Goal: Information Seeking & Learning: Understand process/instructions

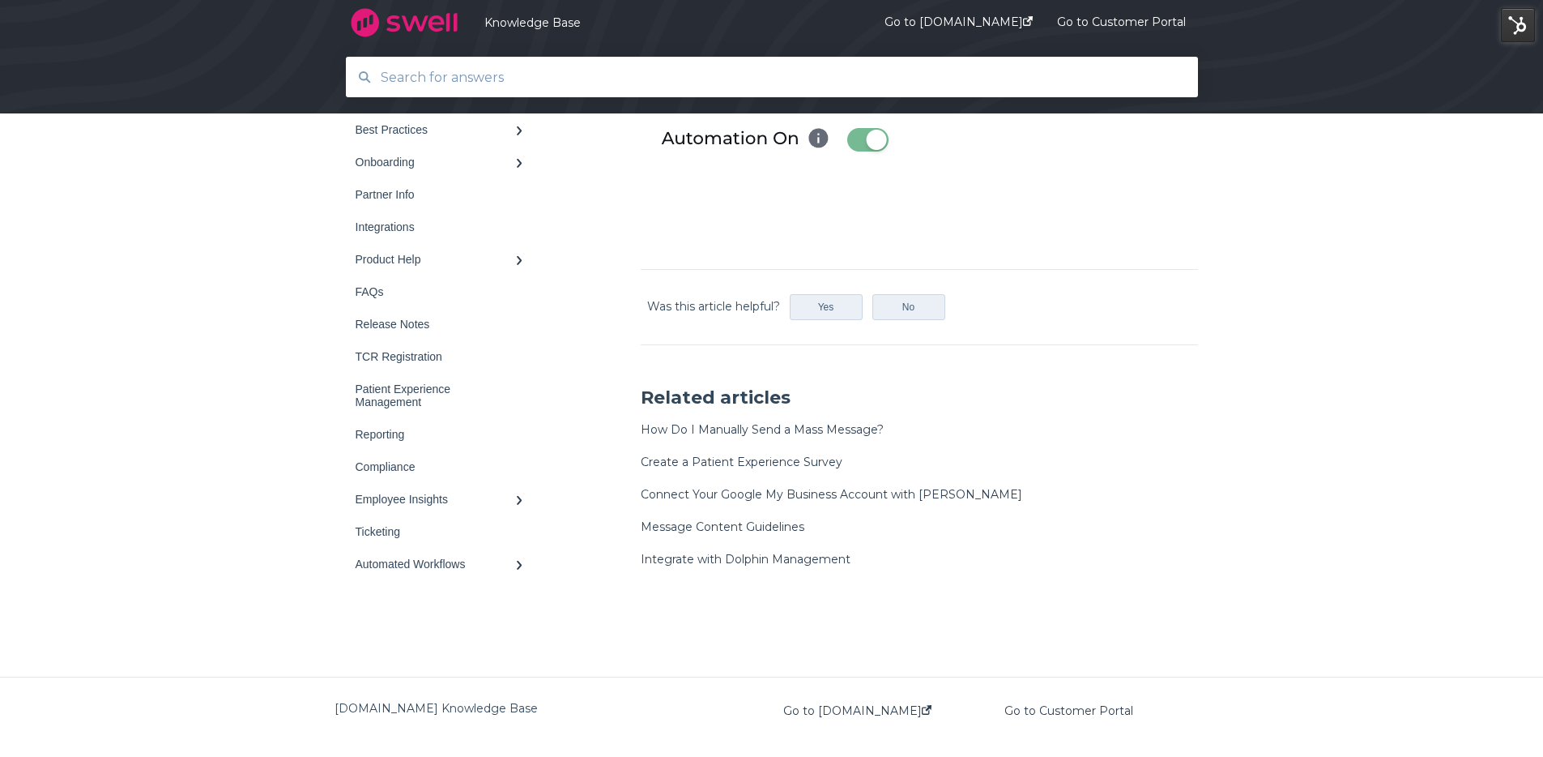
click at [581, 94] on div at bounding box center [772, 77] width 851 height 39
click at [588, 87] on input "text" at bounding box center [772, 77] width 803 height 35
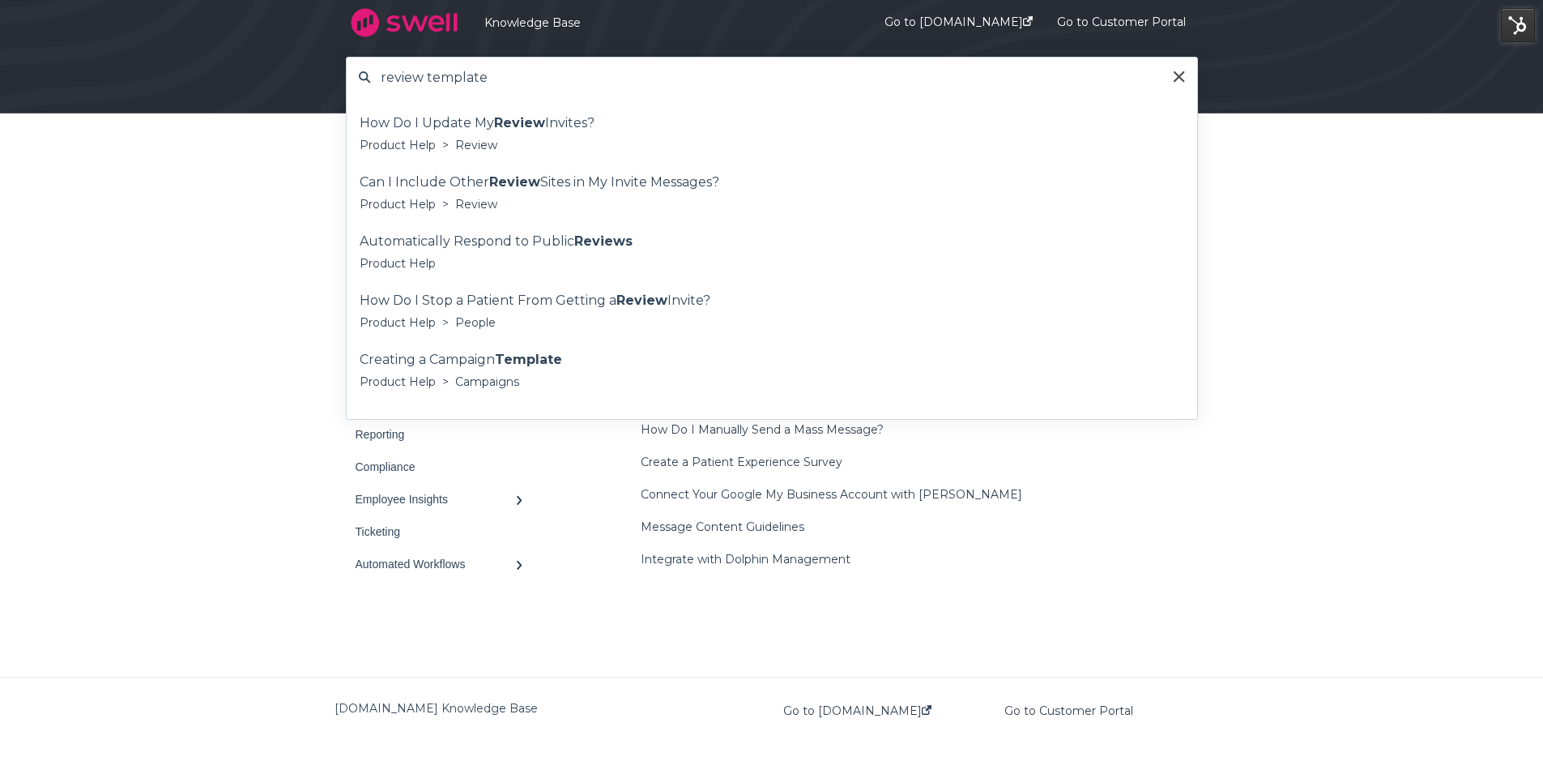
type input "review template"
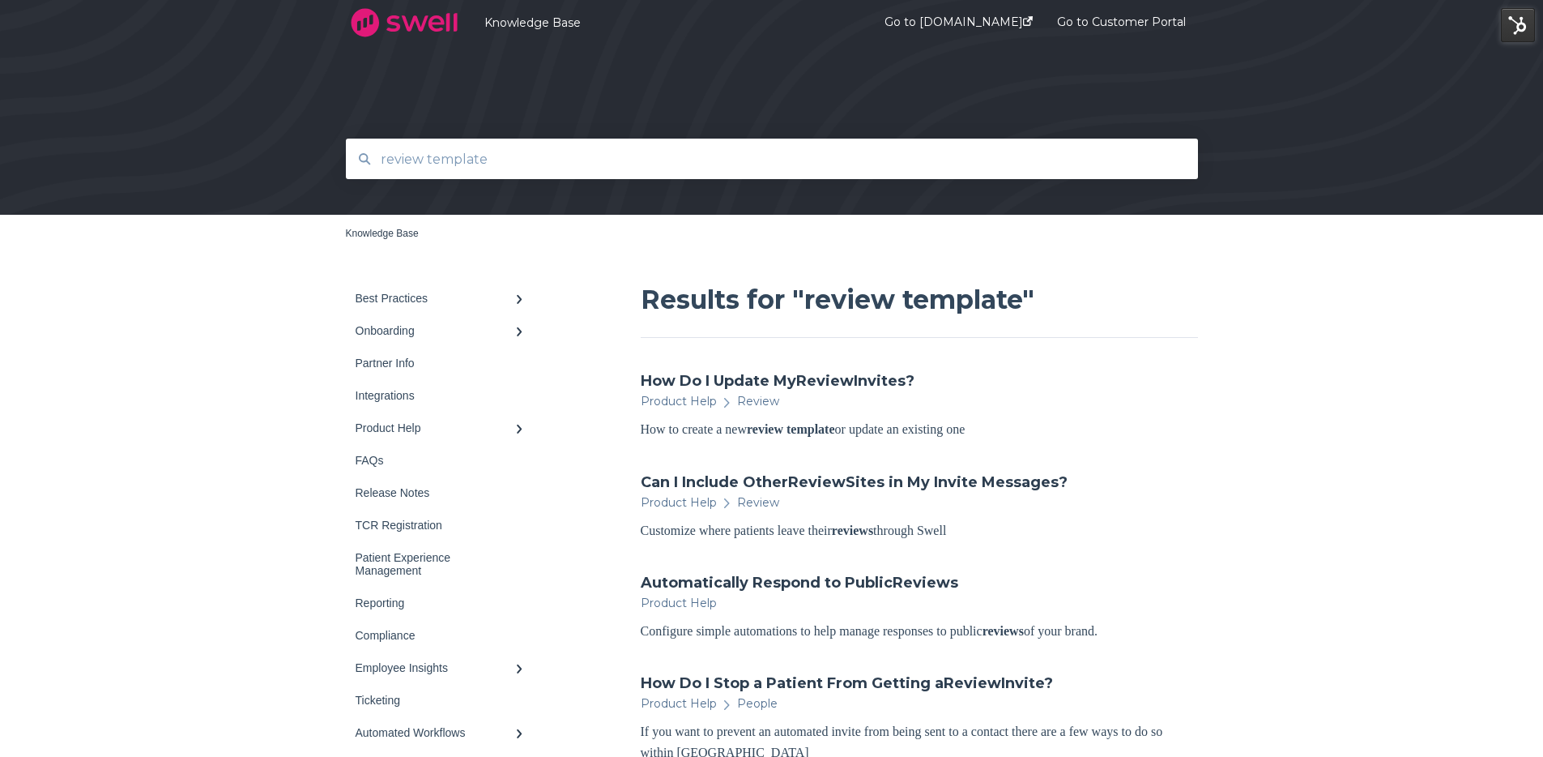
drag, startPoint x: 425, startPoint y: 160, endPoint x: 268, endPoint y: 158, distance: 157.2
click at [281, 156] on div "review template" at bounding box center [771, 107] width 1543 height 215
type input "template"
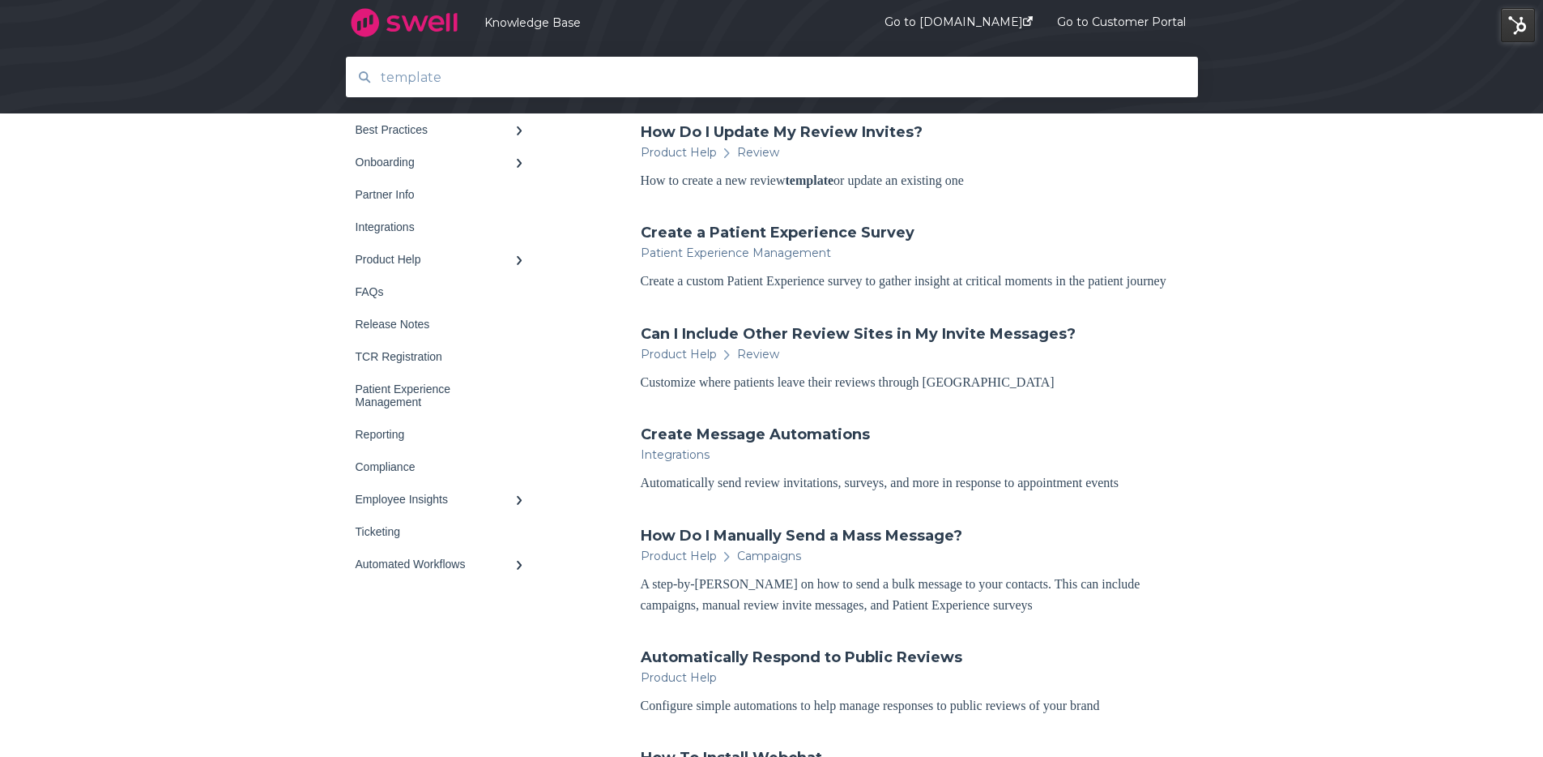
scroll to position [482, 0]
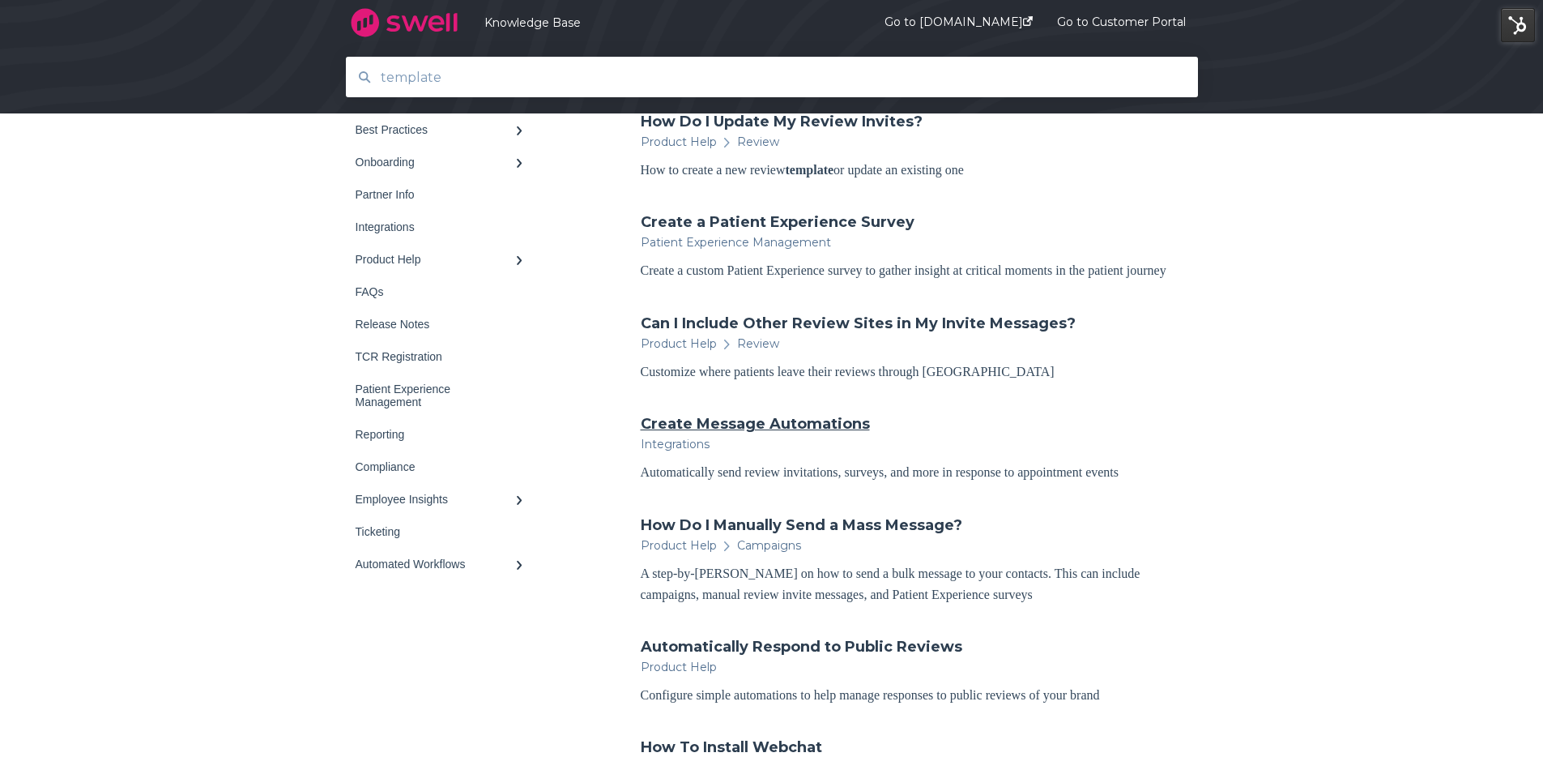
click at [846, 434] on link "Create Message Automations" at bounding box center [755, 423] width 229 height 21
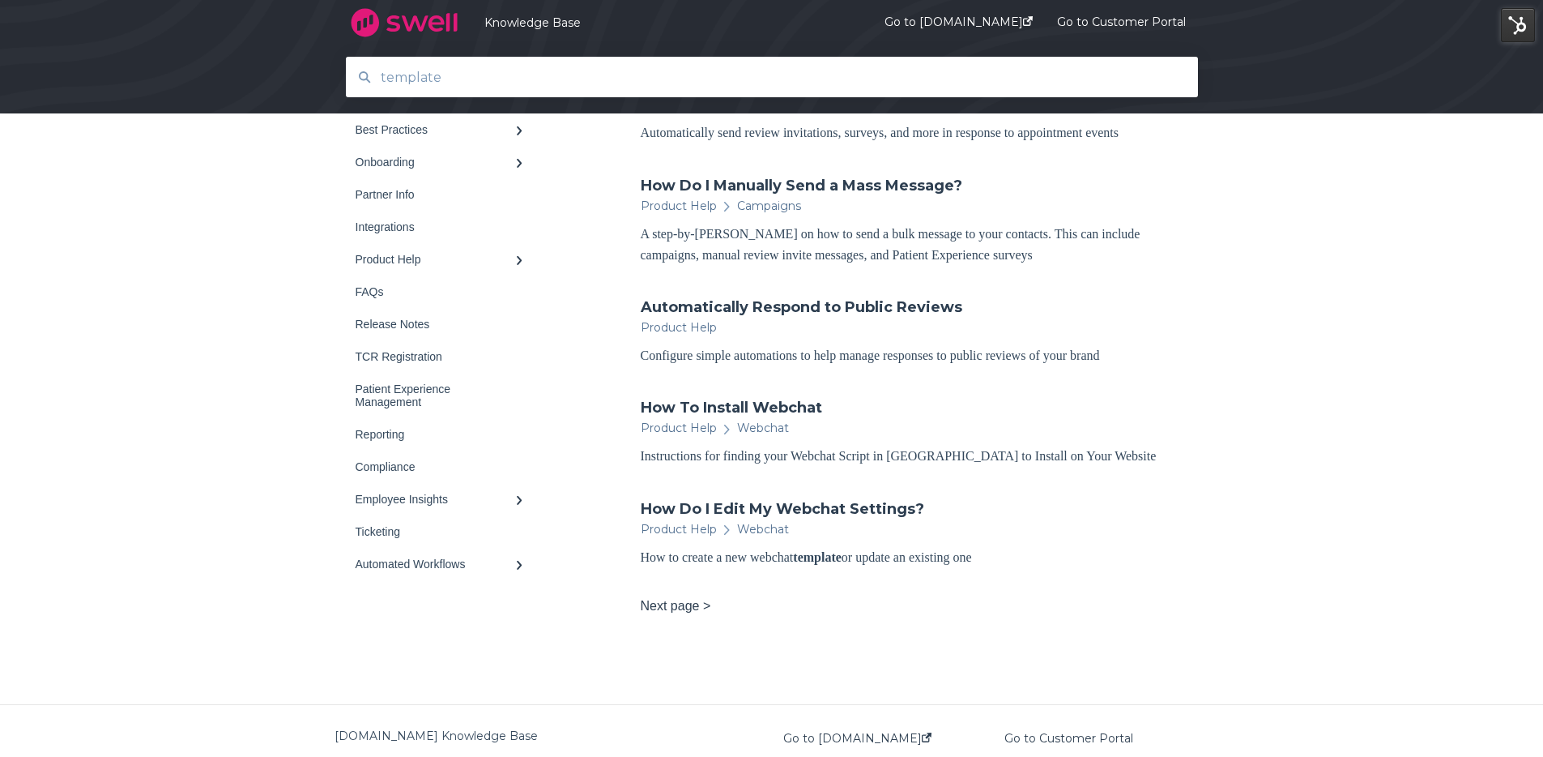
scroll to position [0, 0]
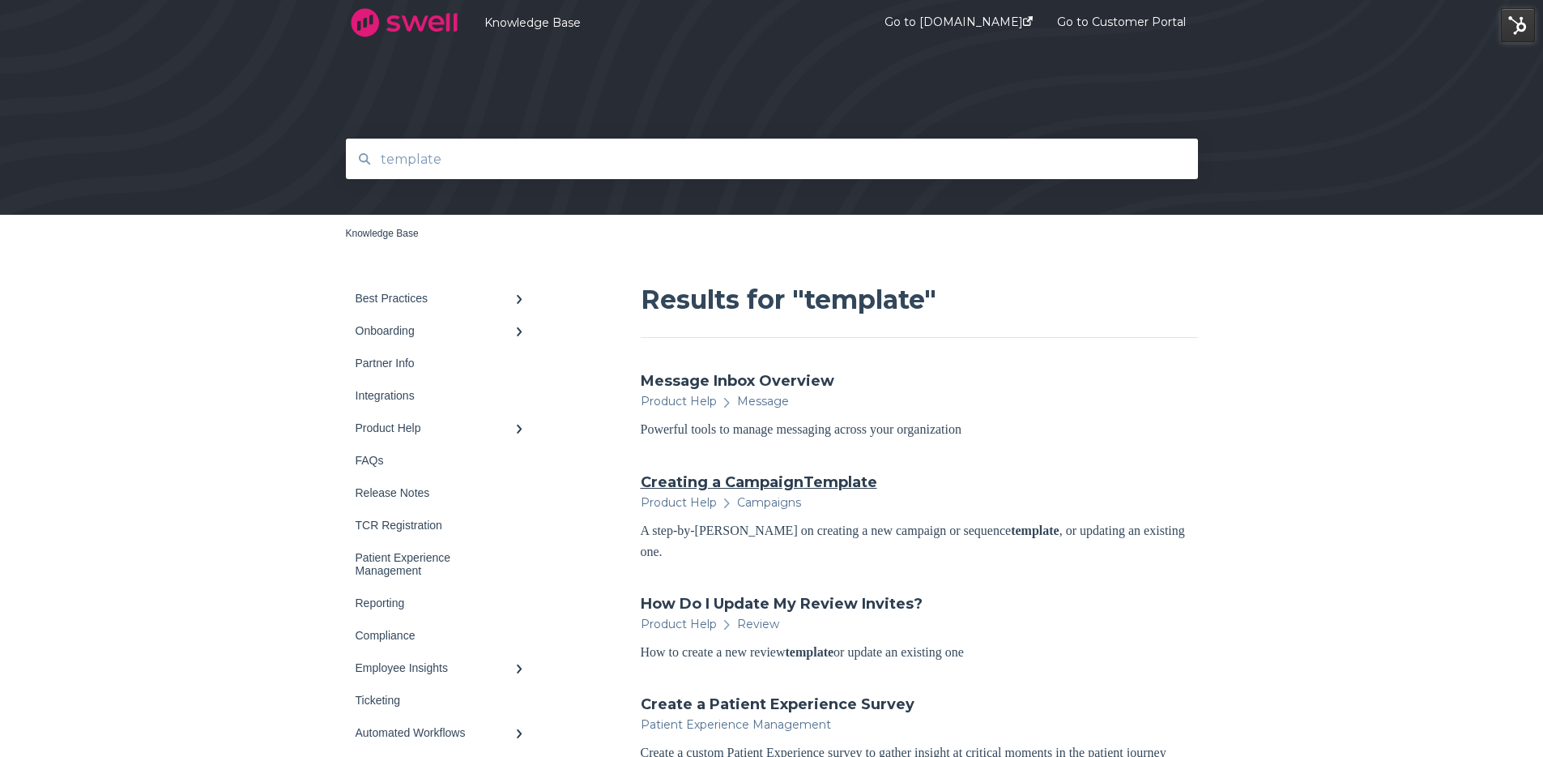
click at [763, 474] on link "Creating a Campaign Template" at bounding box center [759, 481] width 237 height 21
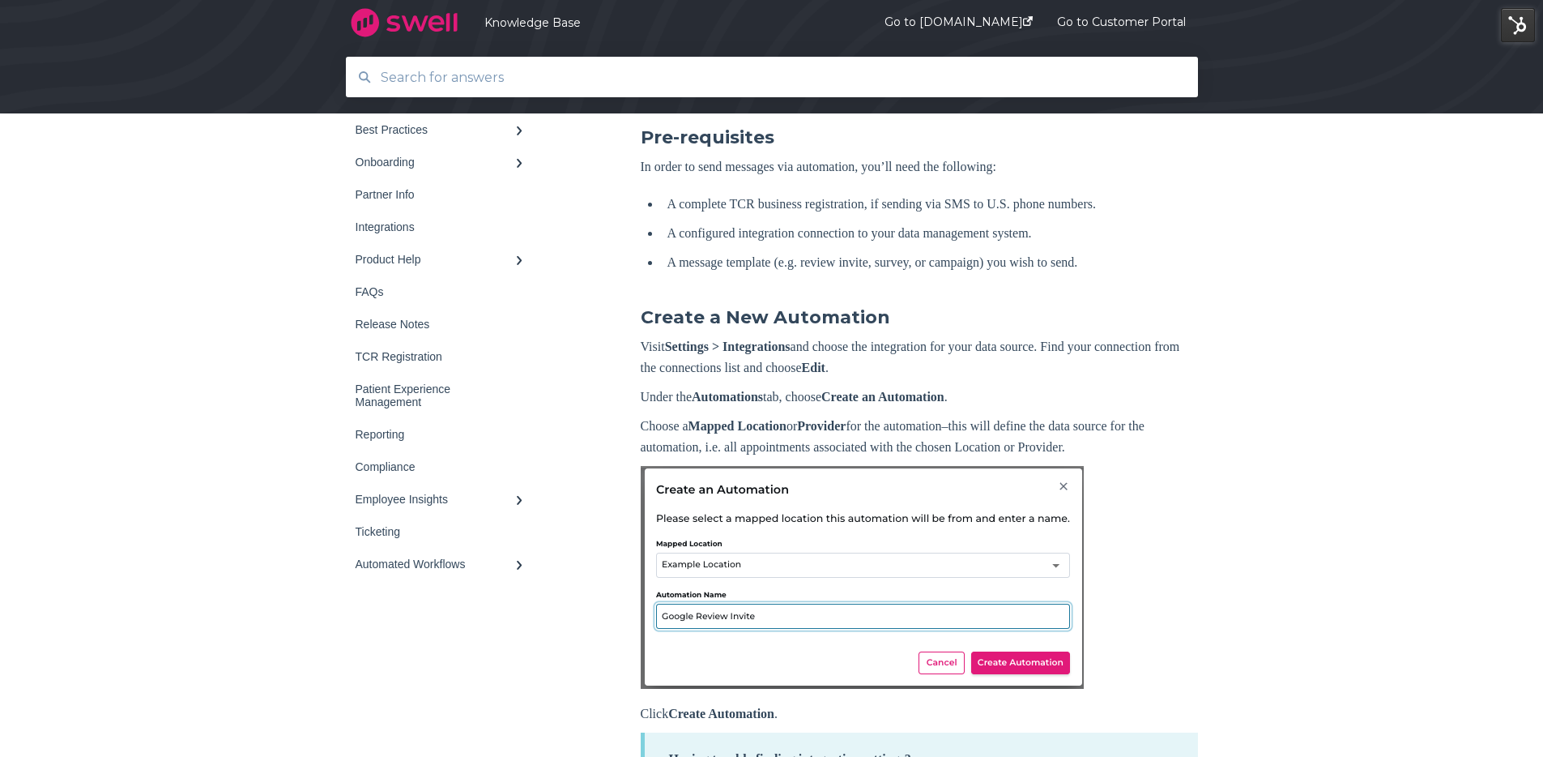
scroll to position [287, 0]
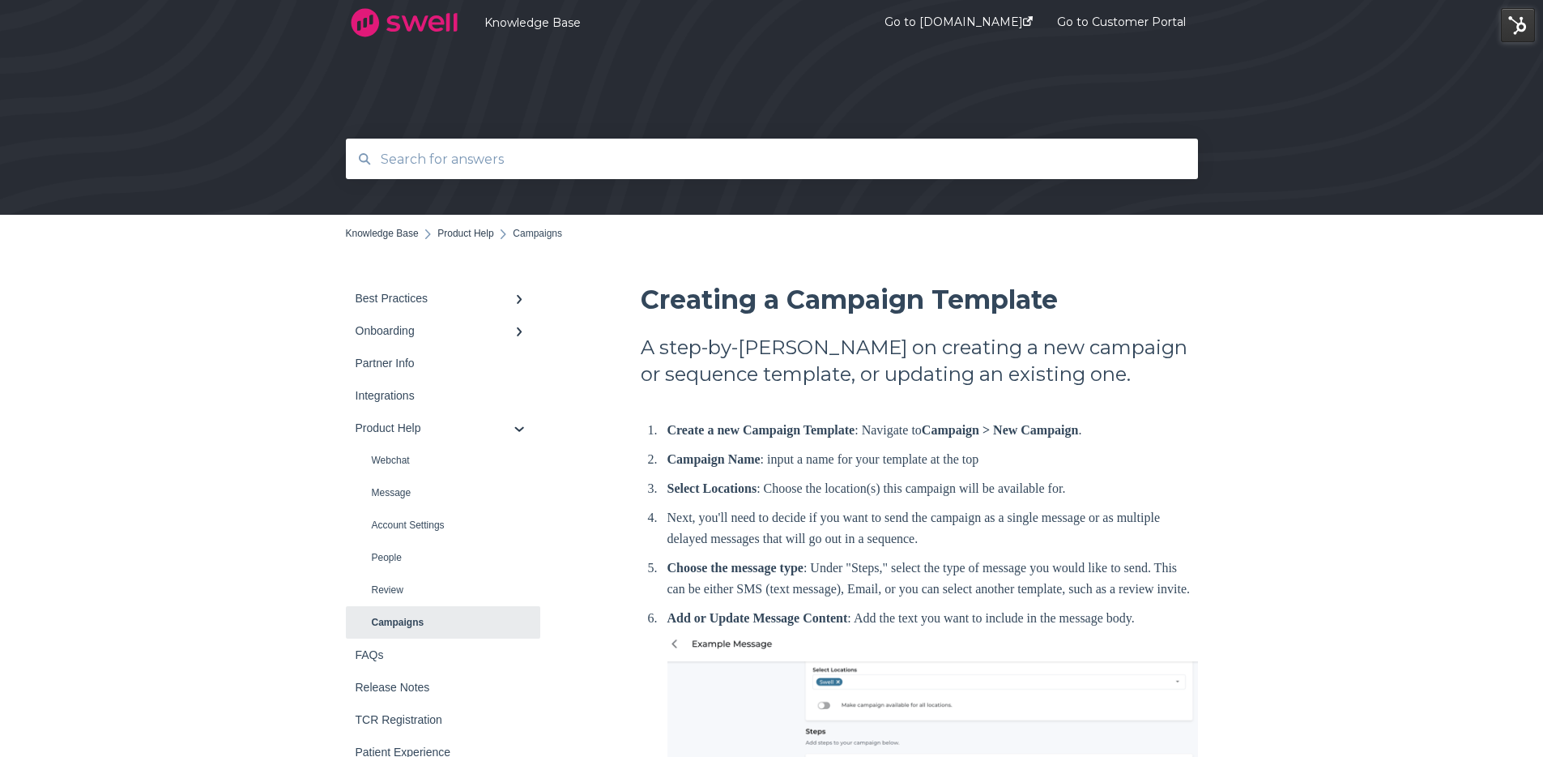
click at [505, 151] on input "text" at bounding box center [772, 159] width 803 height 35
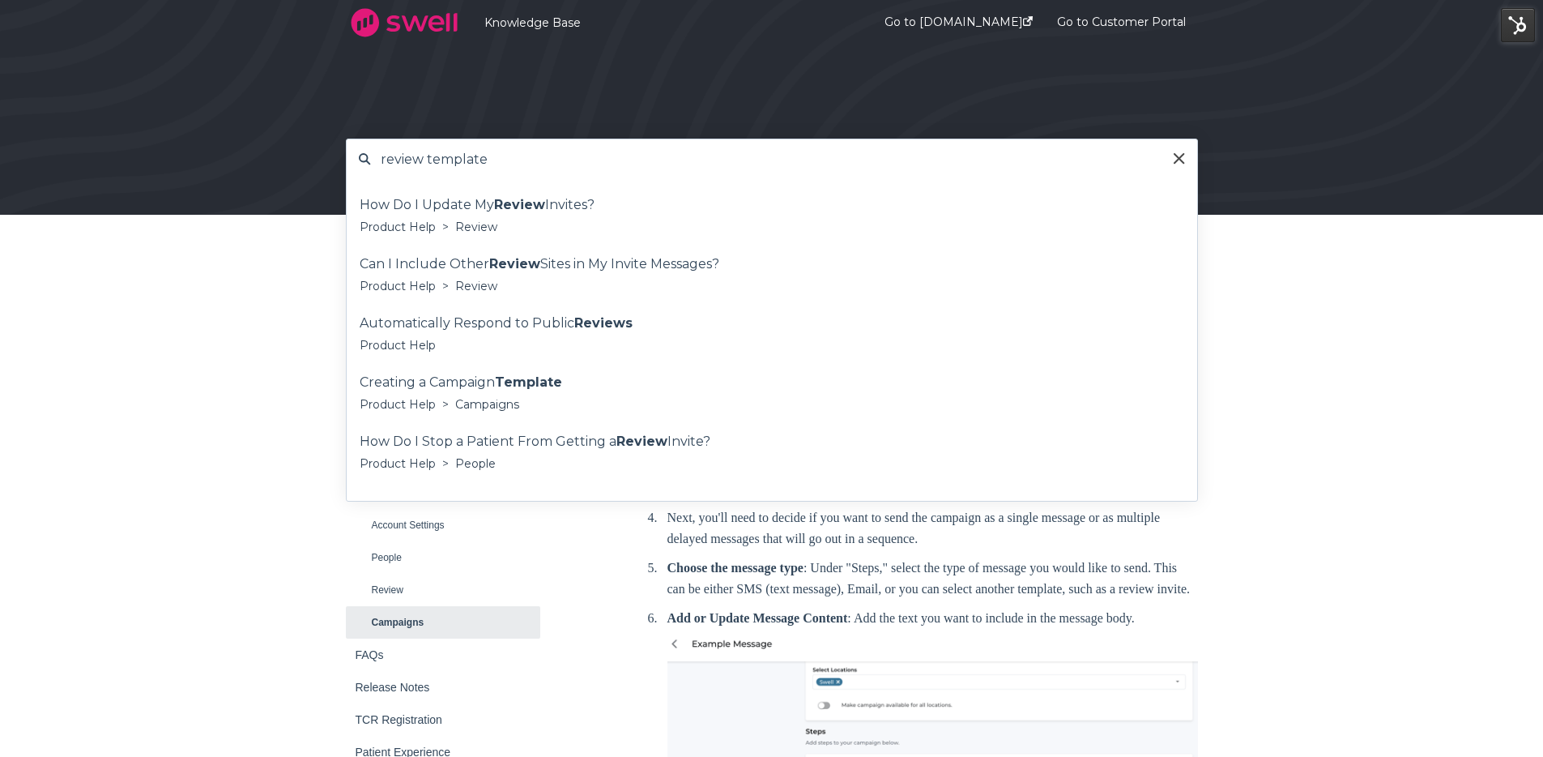
type input "review template"
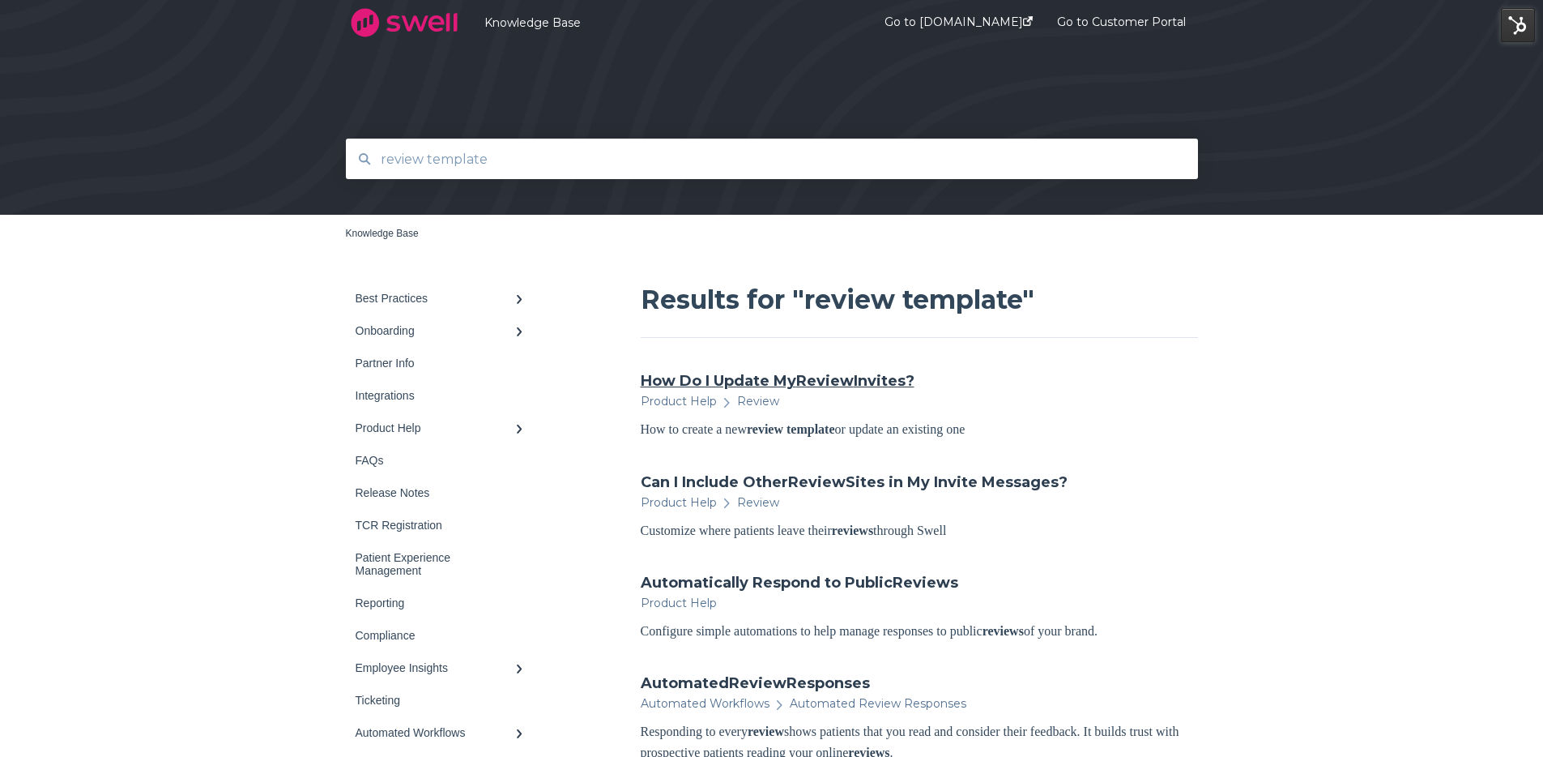
click at [715, 382] on link "How Do I Update My Review Invites?" at bounding box center [778, 380] width 274 height 21
